Goal: Navigation & Orientation: Find specific page/section

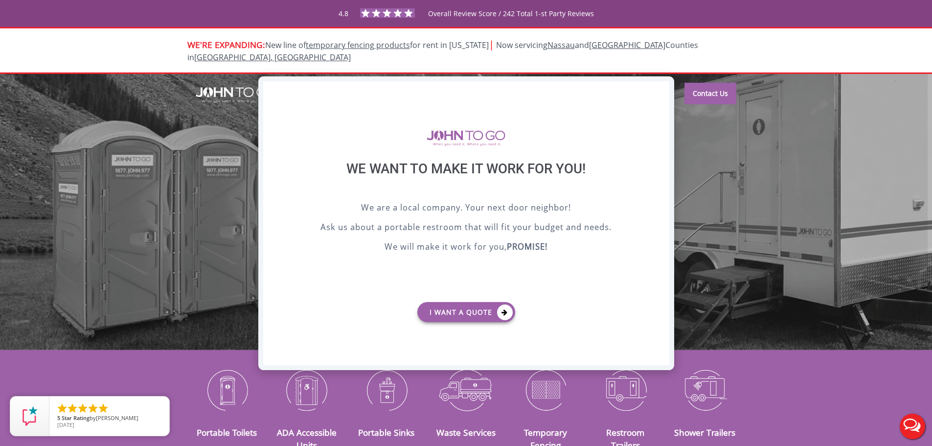
click at [659, 88] on div "X" at bounding box center [660, 89] width 15 height 17
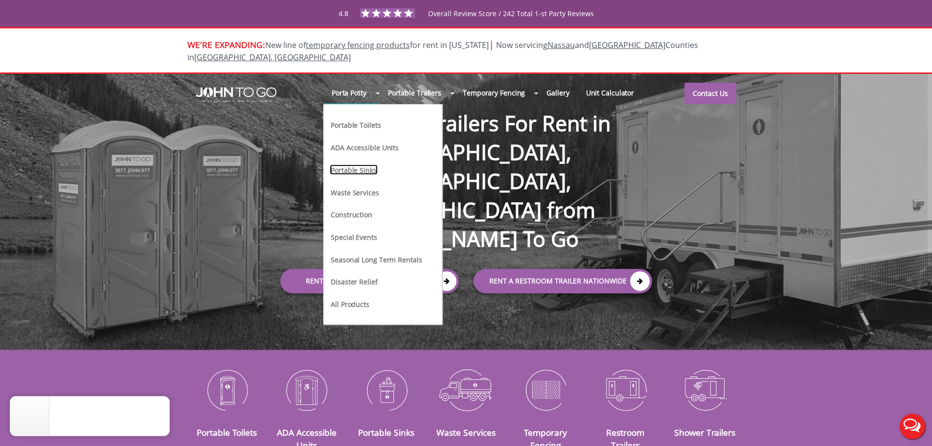
click at [368, 164] on link "Portable Sinks" at bounding box center [354, 169] width 48 height 10
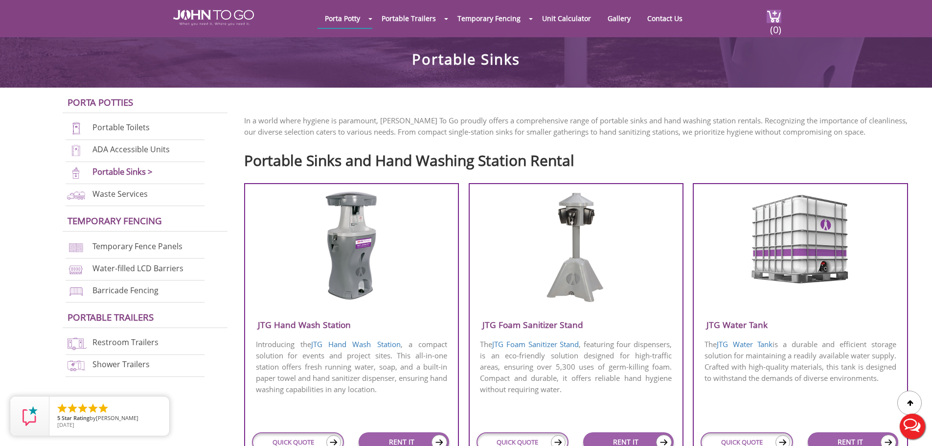
scroll to position [245, 0]
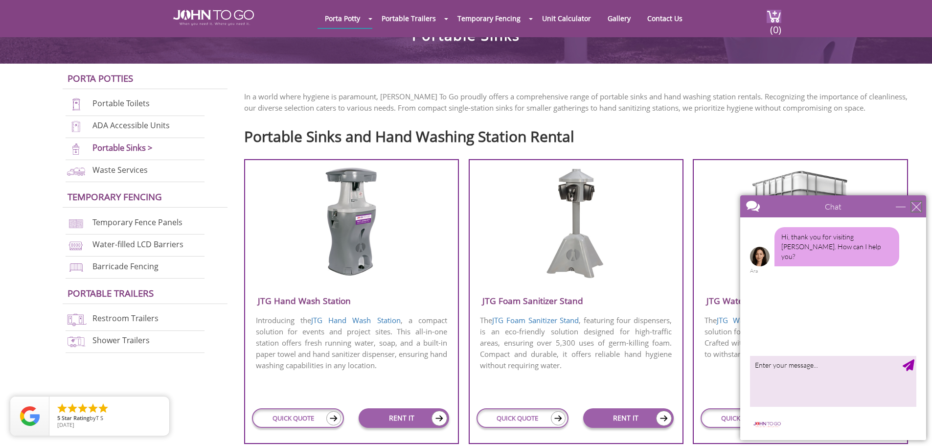
click at [916, 205] on div "close" at bounding box center [916, 206] width 10 height 10
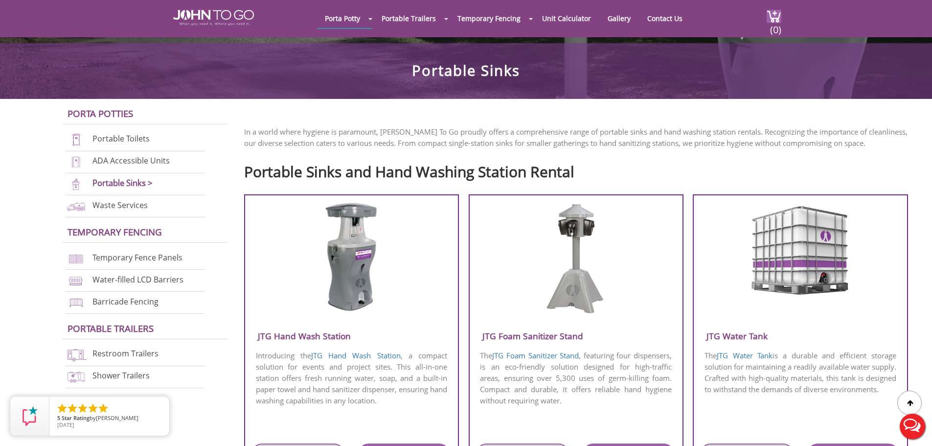
scroll to position [196, 0]
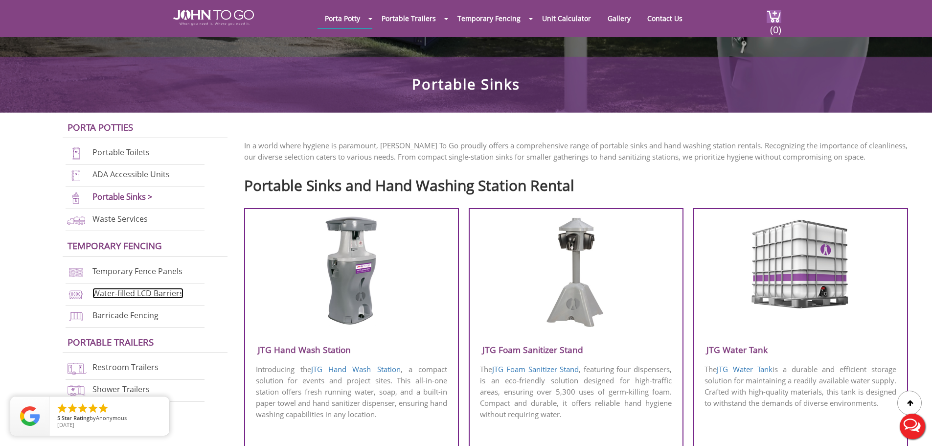
click at [149, 291] on link "Water-filled LCD Barriers" at bounding box center [137, 293] width 91 height 11
